Goal: Transaction & Acquisition: Purchase product/service

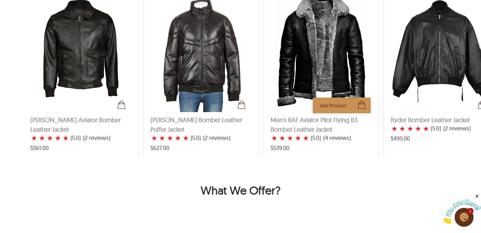
scroll to position [884, 0]
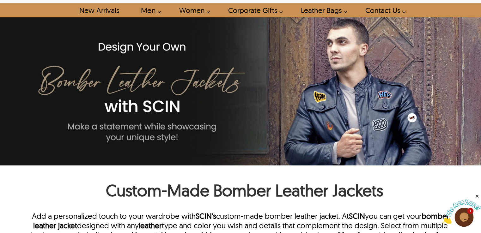
scroll to position [0, 0]
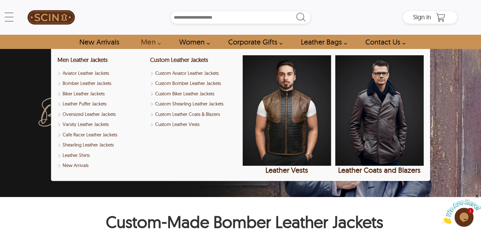
click at [147, 43] on link "Men" at bounding box center [149, 42] width 30 height 14
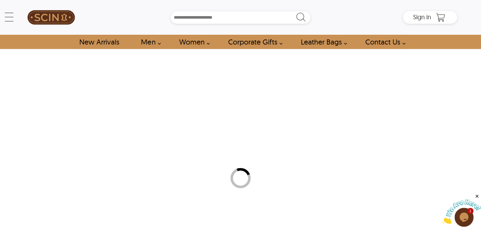
click at [147, 43] on link "Men" at bounding box center [149, 42] width 30 height 14
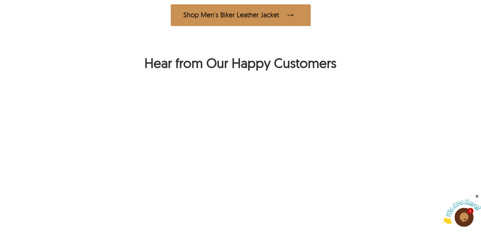
scroll to position [442, 0]
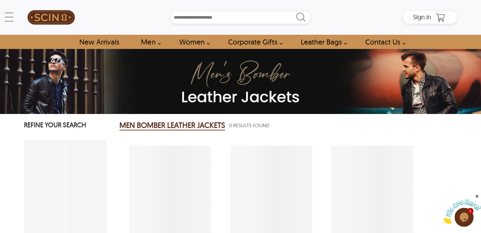
select select "********"
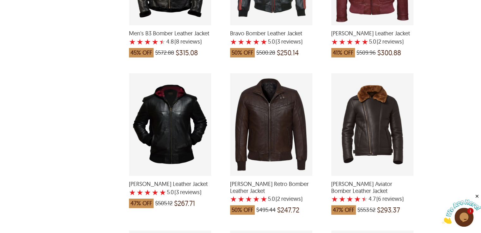
scroll to position [1010, 0]
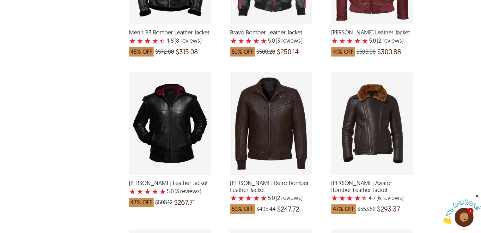
click at [274, 139] on div "Joel Retro Bomber Leather Jacket with a 5 Star Rating 2 Product Review which wa…" at bounding box center [271, 123] width 82 height 103
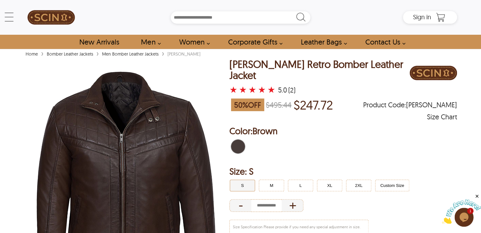
select select "********"
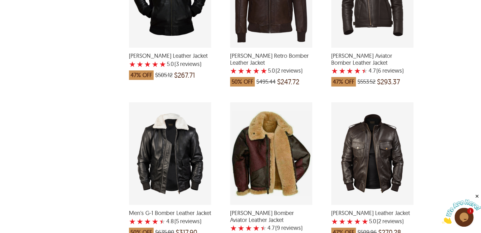
scroll to position [1168, 0]
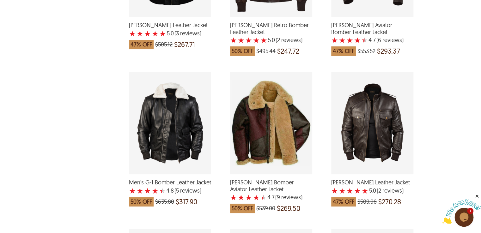
click at [355, 132] on div "Frank Bomber Leather Jacket with a 5 Star Rating 2 Product Review which was at …" at bounding box center [372, 123] width 82 height 103
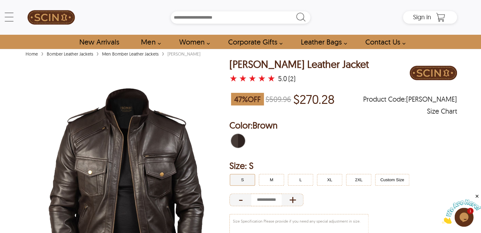
select select "********"
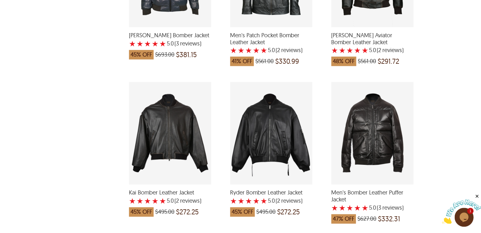
scroll to position [1484, 0]
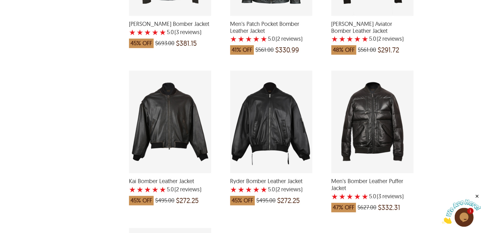
click at [378, 145] on div "Men's Bomber Leather Puffer Jacket with a 5 Star Rating 3 Product Review which …" at bounding box center [372, 121] width 82 height 103
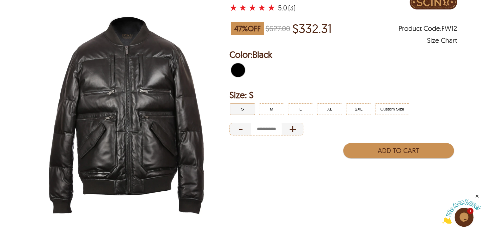
scroll to position [32, 0]
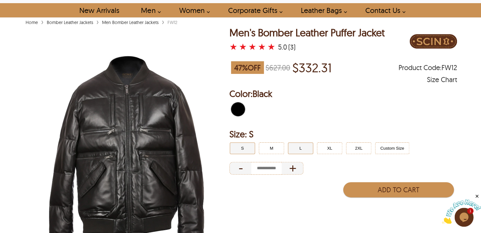
click at [302, 149] on button "L" at bounding box center [300, 148] width 25 height 12
click at [262, 97] on span "Black" at bounding box center [262, 93] width 20 height 11
select select "********"
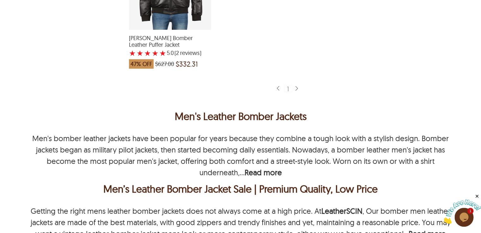
scroll to position [1863, 0]
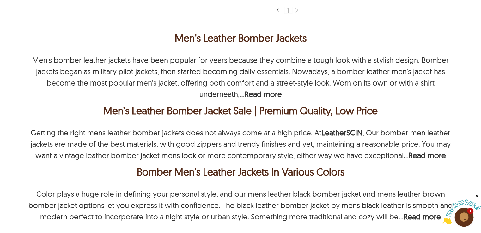
click at [211, 169] on div "Bomber Men's Leather Jackets In Various Colors" at bounding box center [240, 171] width 429 height 15
click at [216, 169] on div "Bomber Men's Leather Jackets In Various Colors" at bounding box center [240, 171] width 429 height 15
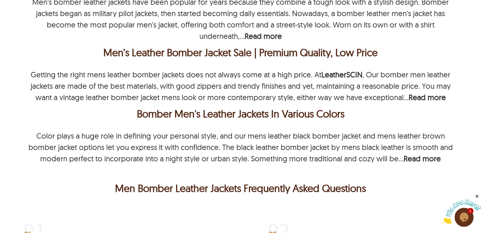
scroll to position [1958, 0]
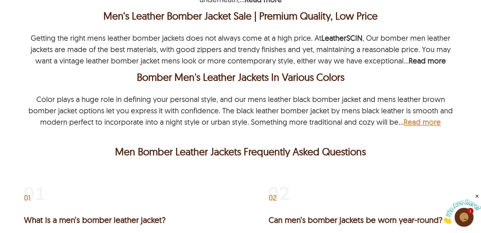
click at [413, 117] on b "Read more" at bounding box center [421, 121] width 37 height 9
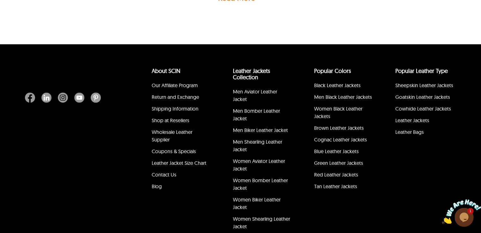
scroll to position [2706, 0]
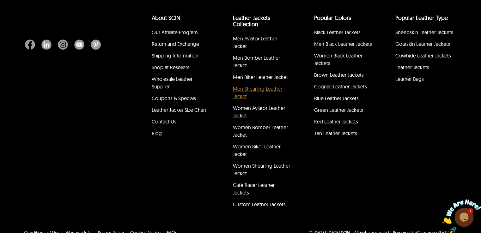
click at [255, 86] on link "Men Shearling Leather Jacket" at bounding box center [257, 93] width 49 height 14
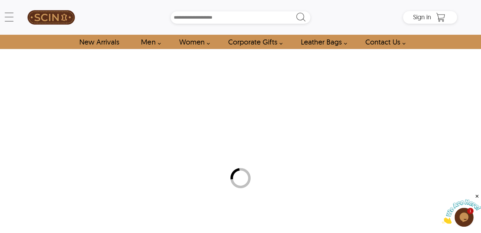
select select "********"
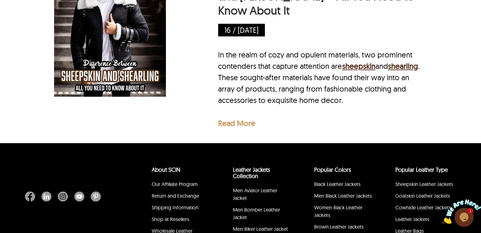
scroll to position [1579, 0]
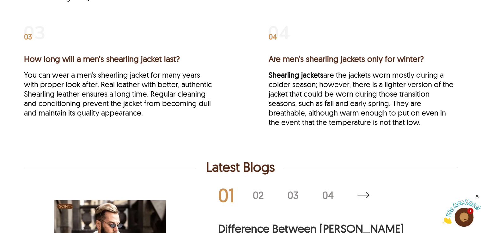
scroll to position [2653, 0]
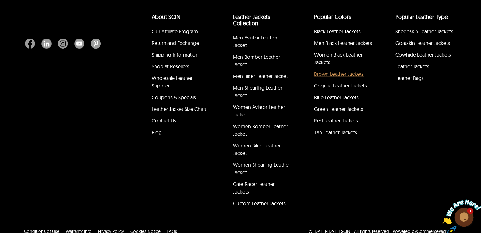
click at [334, 72] on link "Brown Leather Jackets" at bounding box center [339, 74] width 50 height 6
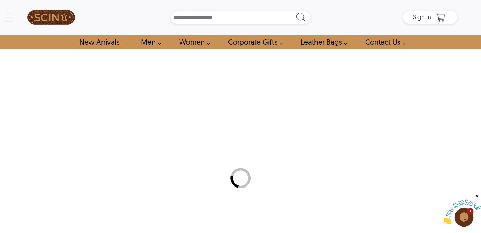
select select "********"
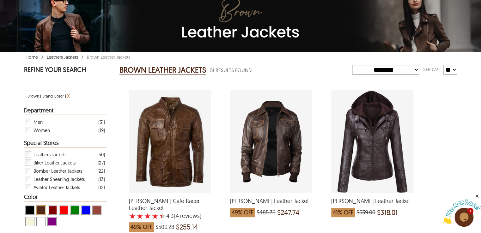
scroll to position [63, 0]
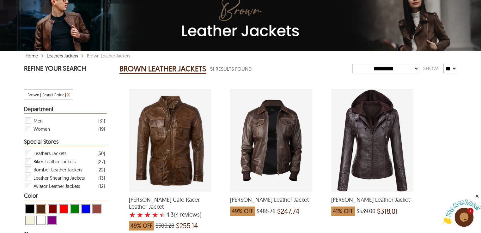
click at [185, 150] on div "Keith Cafe Racer Leather Jacket with a 4.25 Star Rating 4 Product Review which …" at bounding box center [170, 140] width 82 height 103
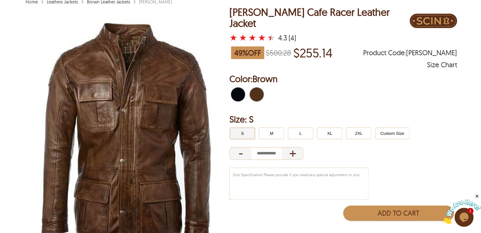
scroll to position [63, 0]
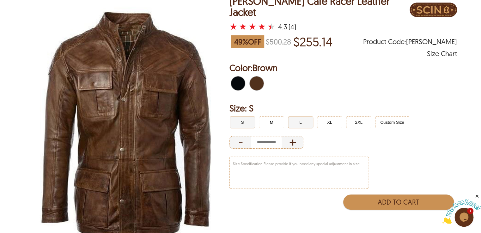
click at [296, 119] on button "L" at bounding box center [300, 123] width 25 height 12
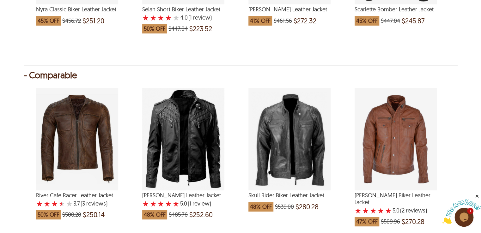
scroll to position [758, 0]
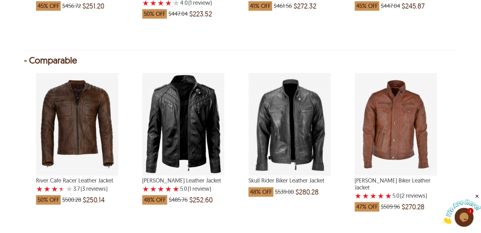
click at [401, 144] on div "Zander Biker Leather Jacket with a 5 Star Rating 2 Product Review which was at …" at bounding box center [395, 124] width 82 height 103
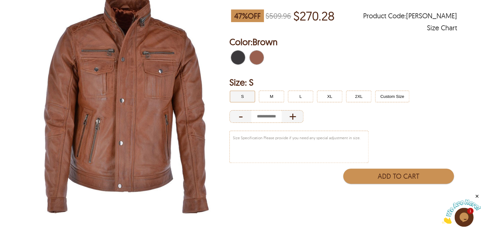
scroll to position [95, 0]
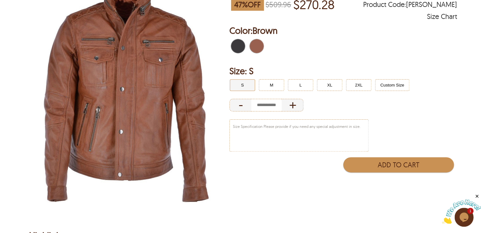
click at [257, 47] on span "Brown" at bounding box center [258, 46] width 4 height 14
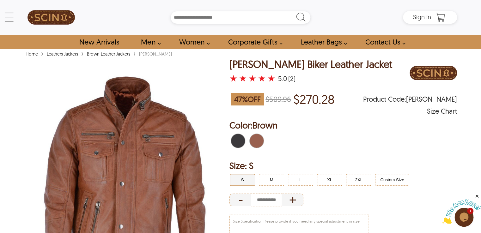
scroll to position [63, 0]
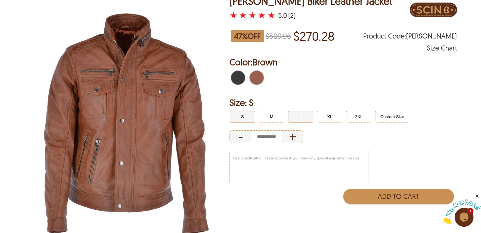
click at [300, 119] on button "L" at bounding box center [300, 117] width 25 height 12
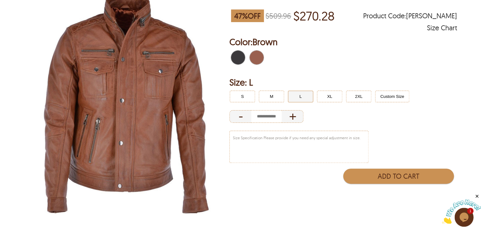
scroll to position [95, 0]
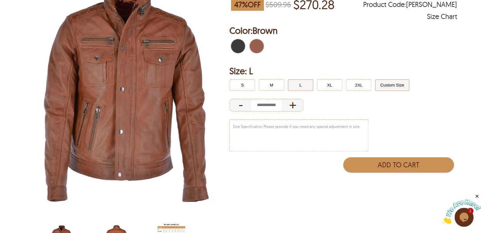
click at [384, 86] on button "Custom Size" at bounding box center [392, 85] width 34 height 12
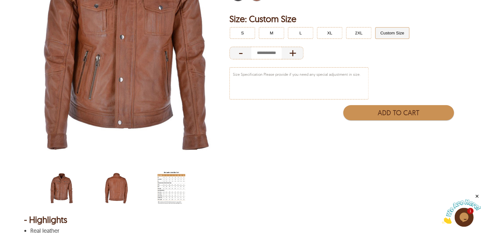
scroll to position [80, 0]
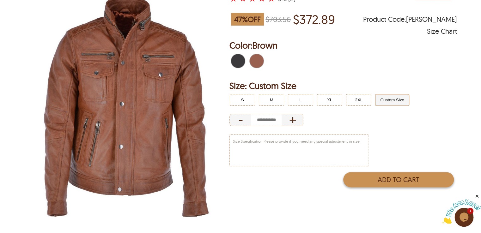
click at [371, 176] on button "Add to Cart" at bounding box center [398, 179] width 111 height 15
type input "*"
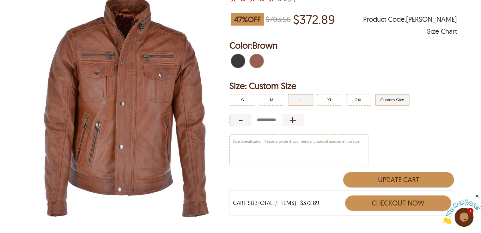
click at [299, 99] on button "L" at bounding box center [300, 100] width 25 height 12
